Goal: Task Accomplishment & Management: Use online tool/utility

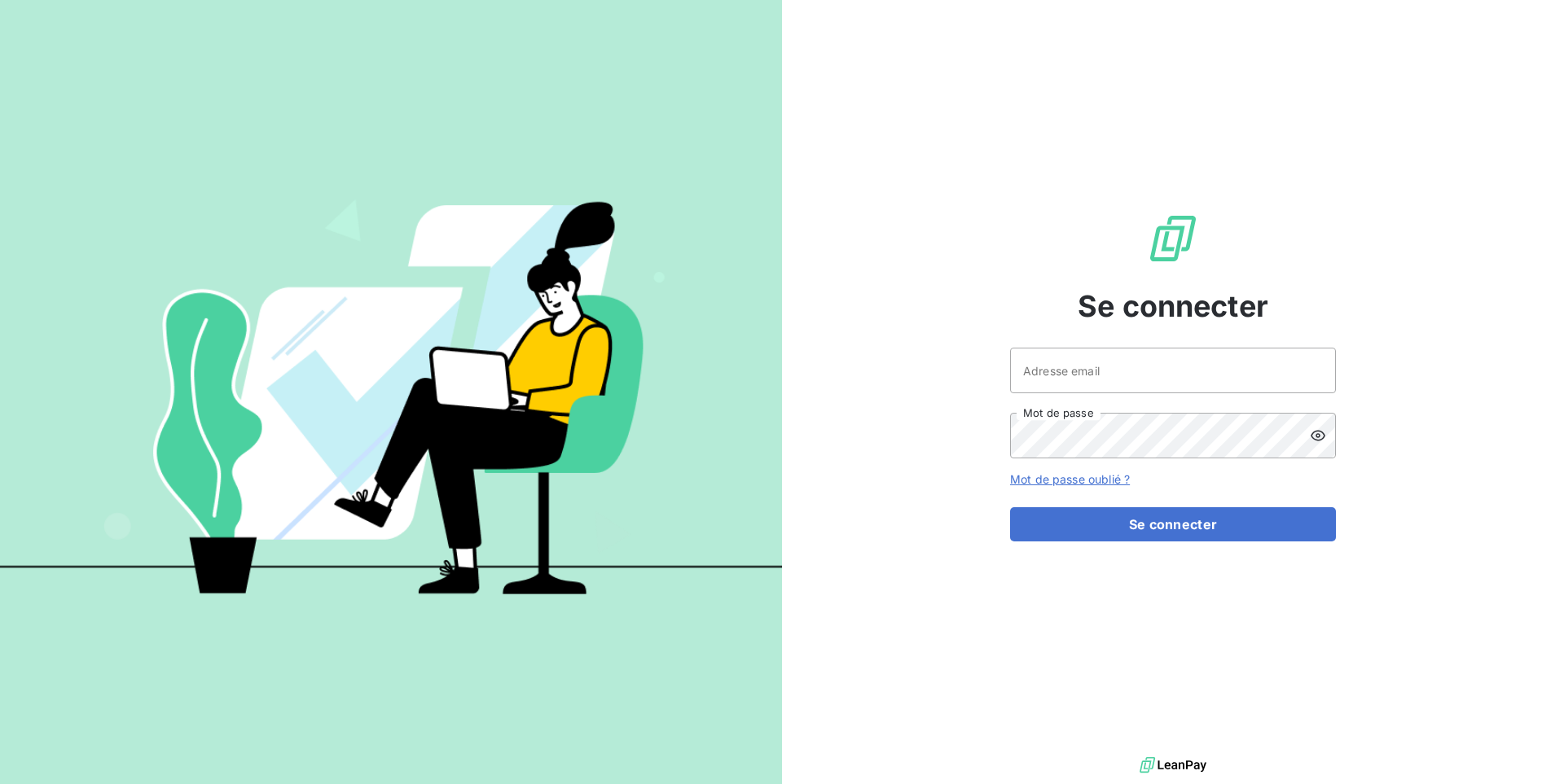
click at [1091, 396] on div "Adresse email Mot de passe" at bounding box center [1172, 403] width 326 height 111
click at [1103, 372] on input "Adresse email" at bounding box center [1172, 370] width 326 height 45
type input "admin@litov"
click at [1010, 507] on button "Se connecter" at bounding box center [1172, 524] width 326 height 35
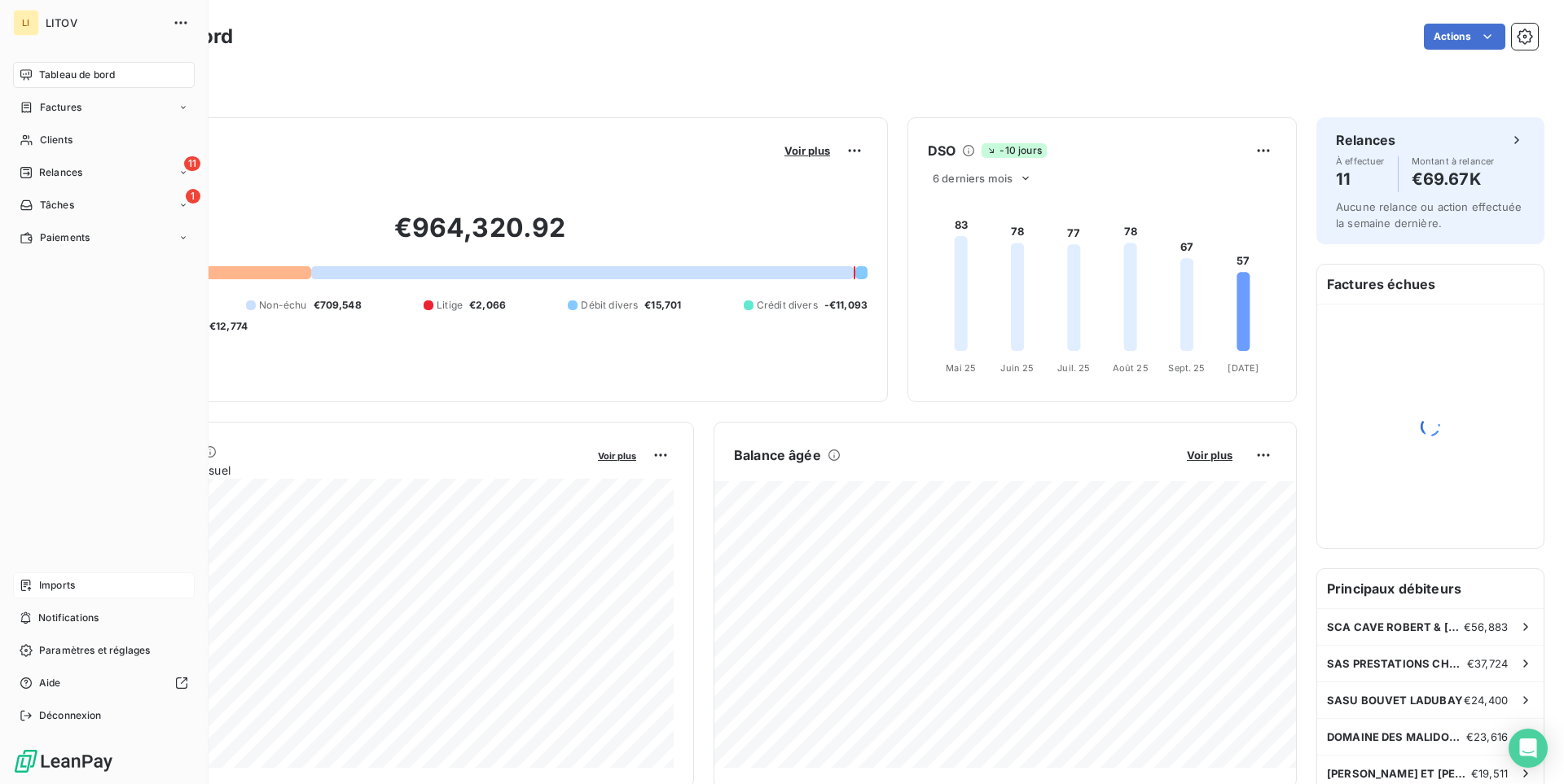
click at [60, 582] on span "Imports" at bounding box center [57, 585] width 35 height 15
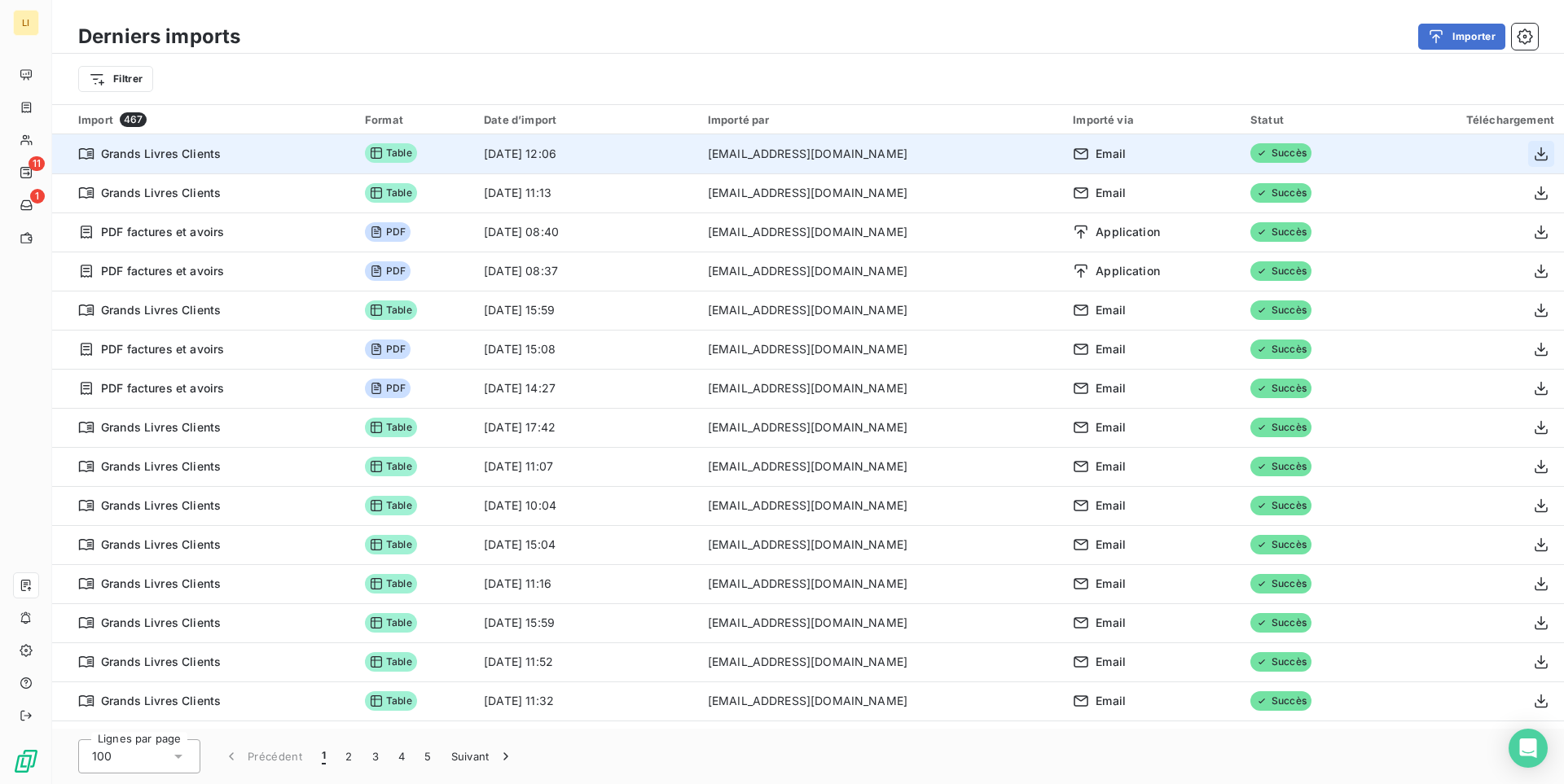
click at [1546, 153] on icon "button" at bounding box center [1541, 153] width 16 height 16
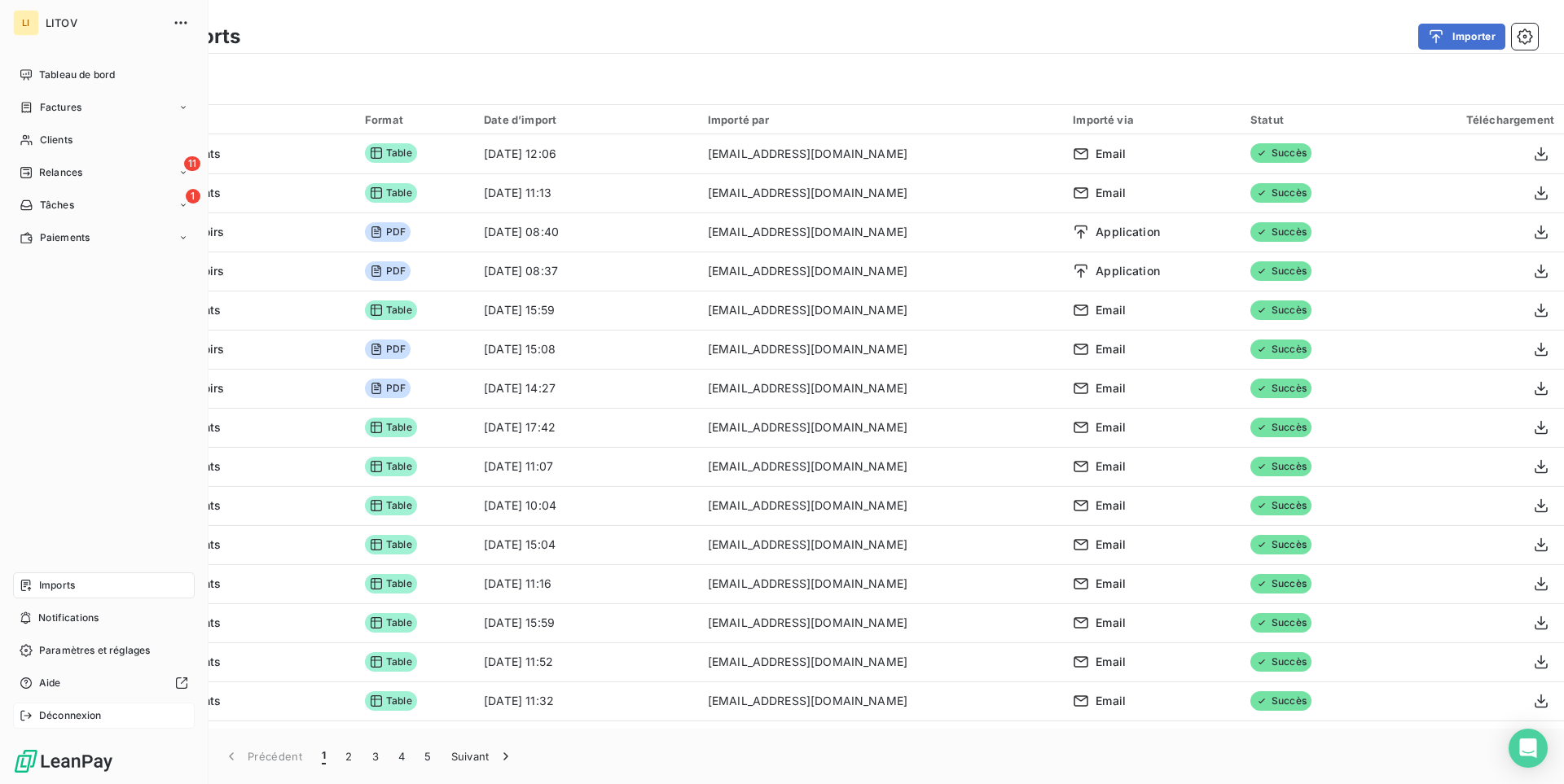
click at [26, 715] on icon at bounding box center [26, 716] width 13 height 13
